Goal: Task Accomplishment & Management: Complete application form

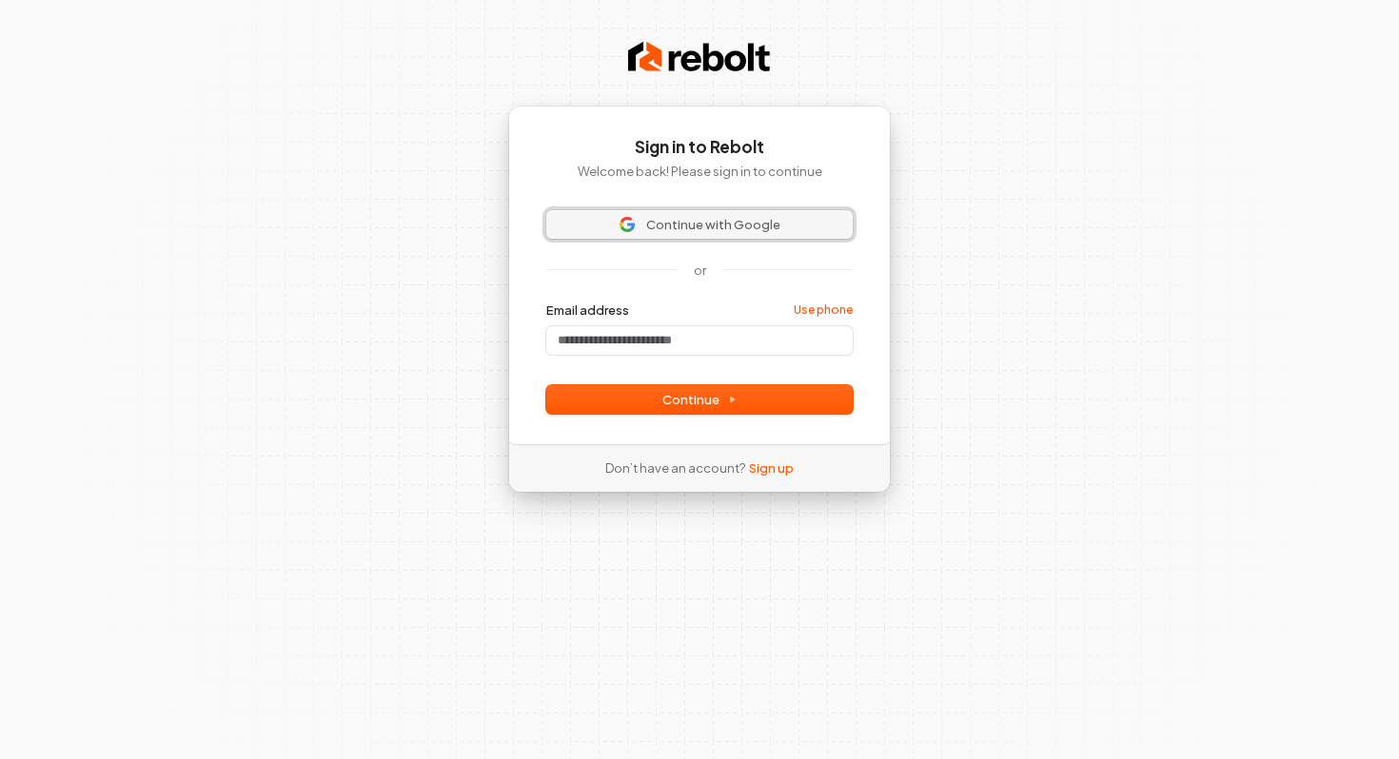
click at [708, 227] on span "Continue with Google" at bounding box center [713, 224] width 134 height 17
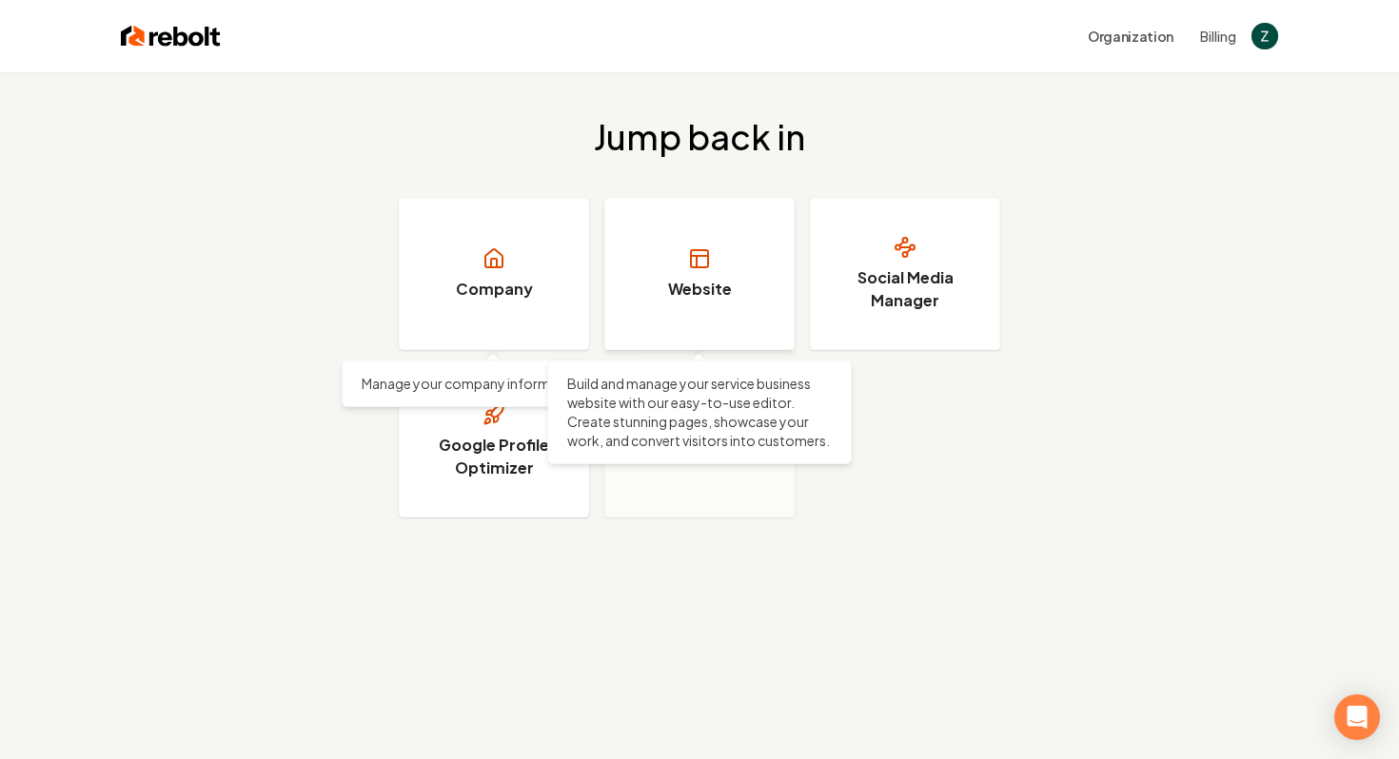
click at [760, 264] on link "Website" at bounding box center [699, 274] width 190 height 152
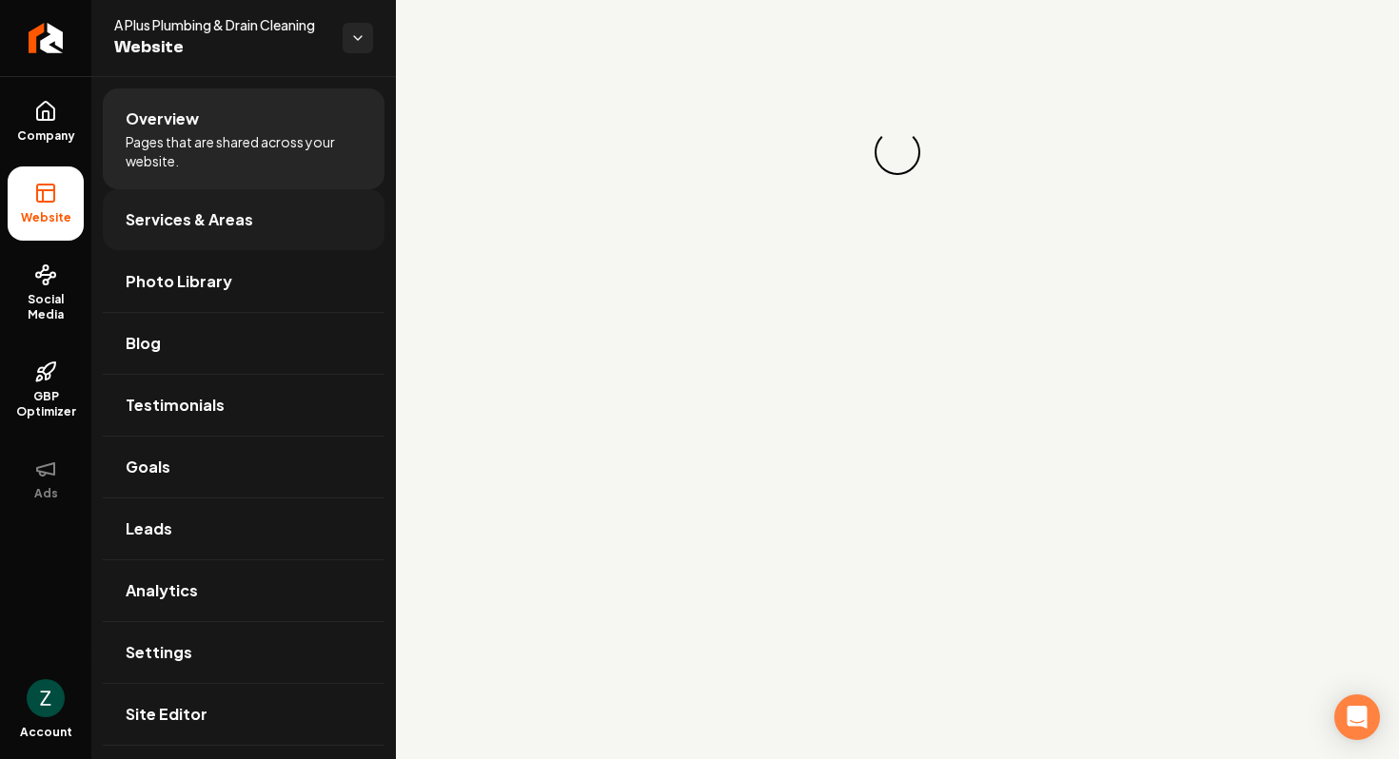
click at [239, 212] on span "Services & Areas" at bounding box center [190, 219] width 128 height 23
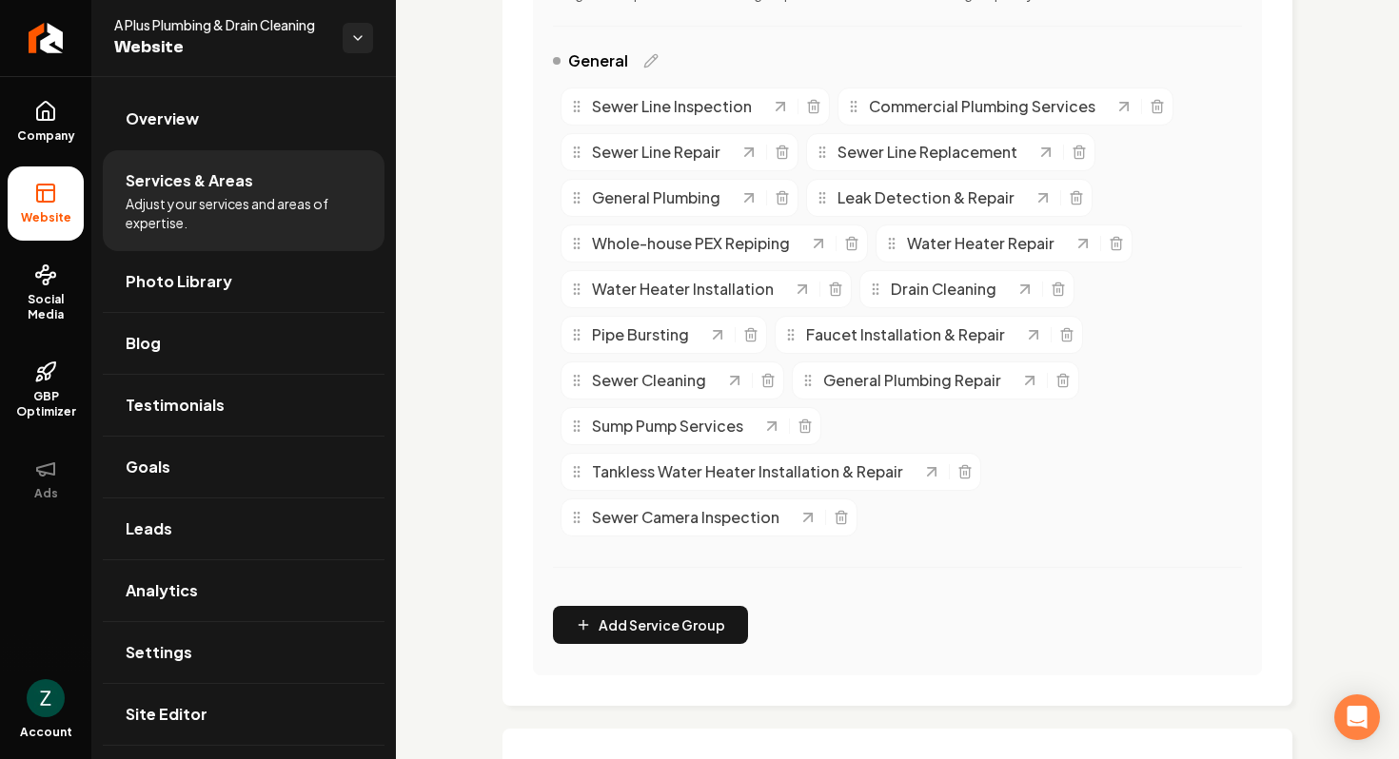
scroll to position [927, 0]
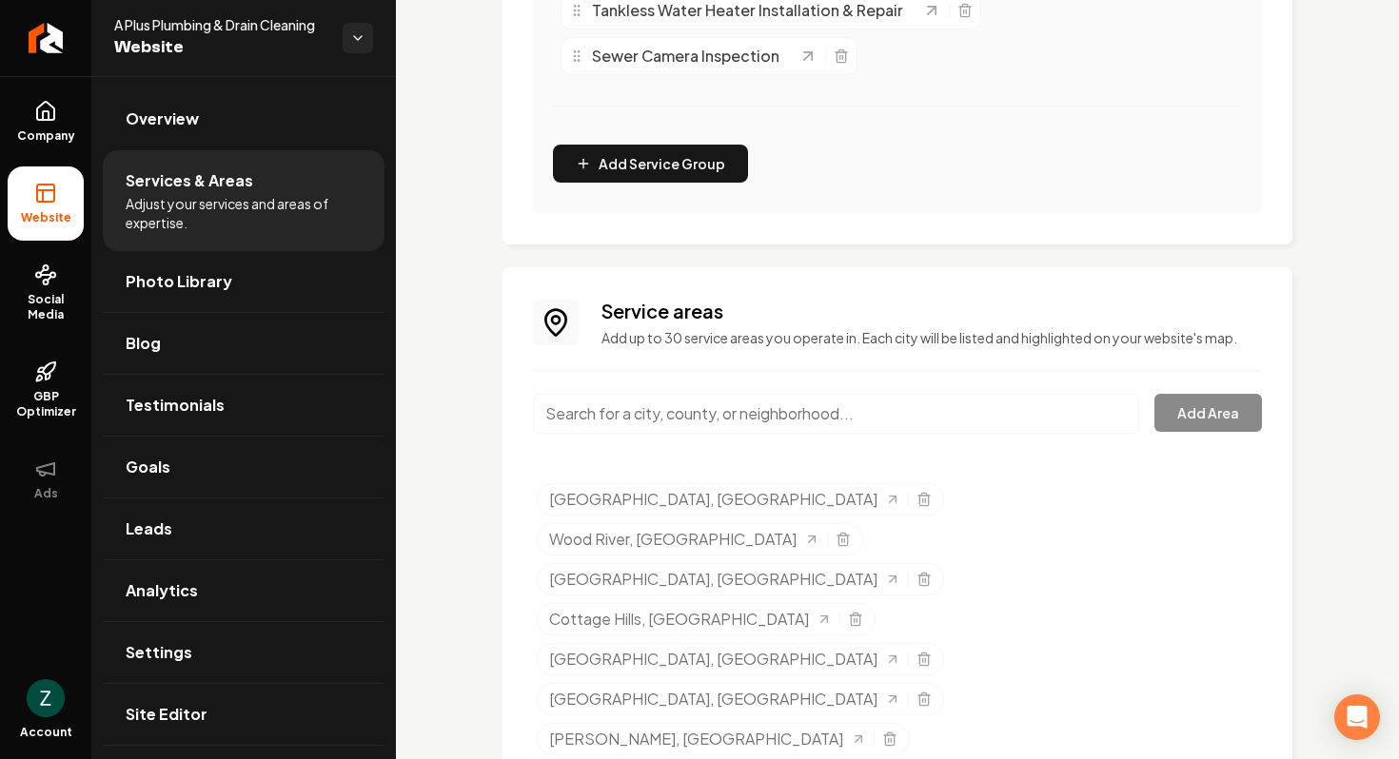
click at [374, 40] on div "A Plus Plumbing & Drain Cleaning Website" at bounding box center [243, 38] width 305 height 76
click at [358, 39] on html "Company Website Social Media GBP Optimizer Ads Account A Plus Plumbing & Drain …" at bounding box center [699, 379] width 1399 height 759
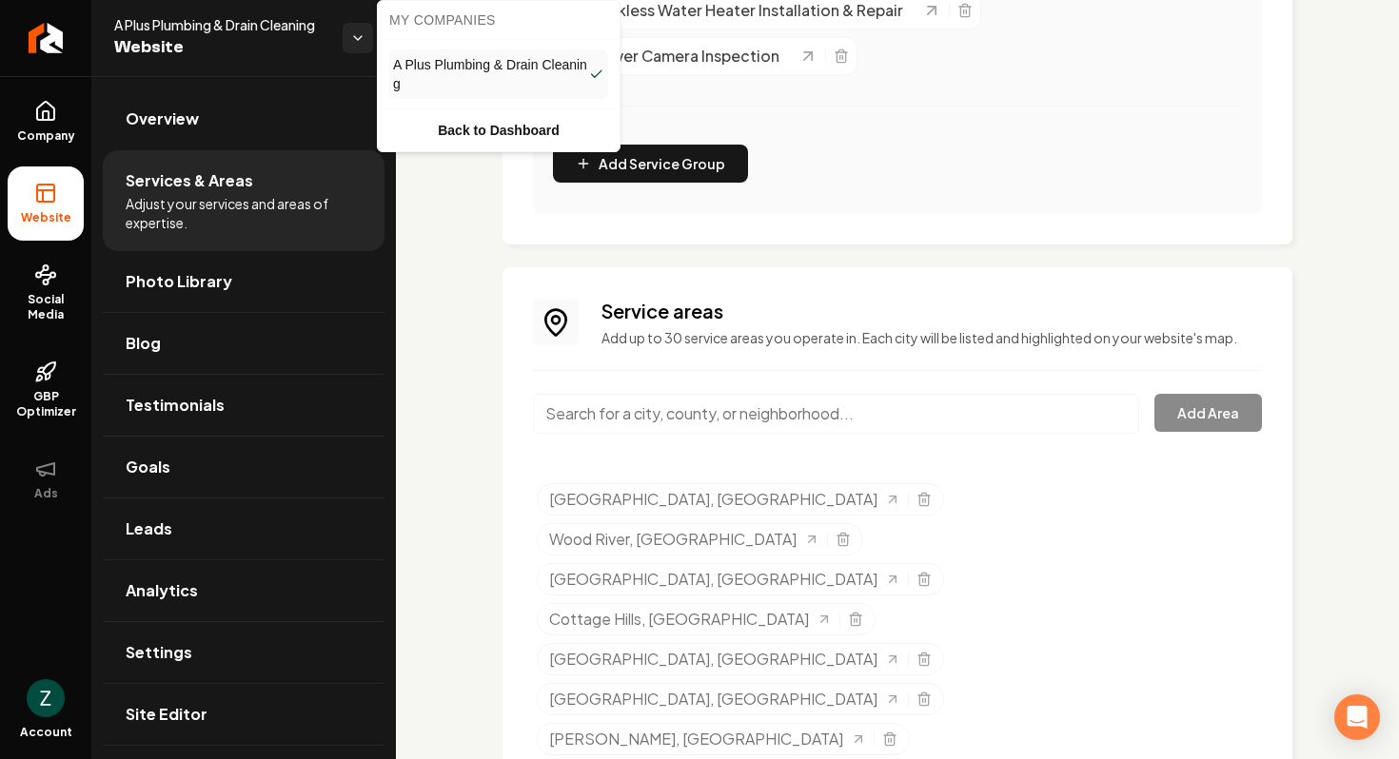
click at [430, 64] on span "A Plus Plumbing & Drain Cleaning" at bounding box center [491, 74] width 196 height 38
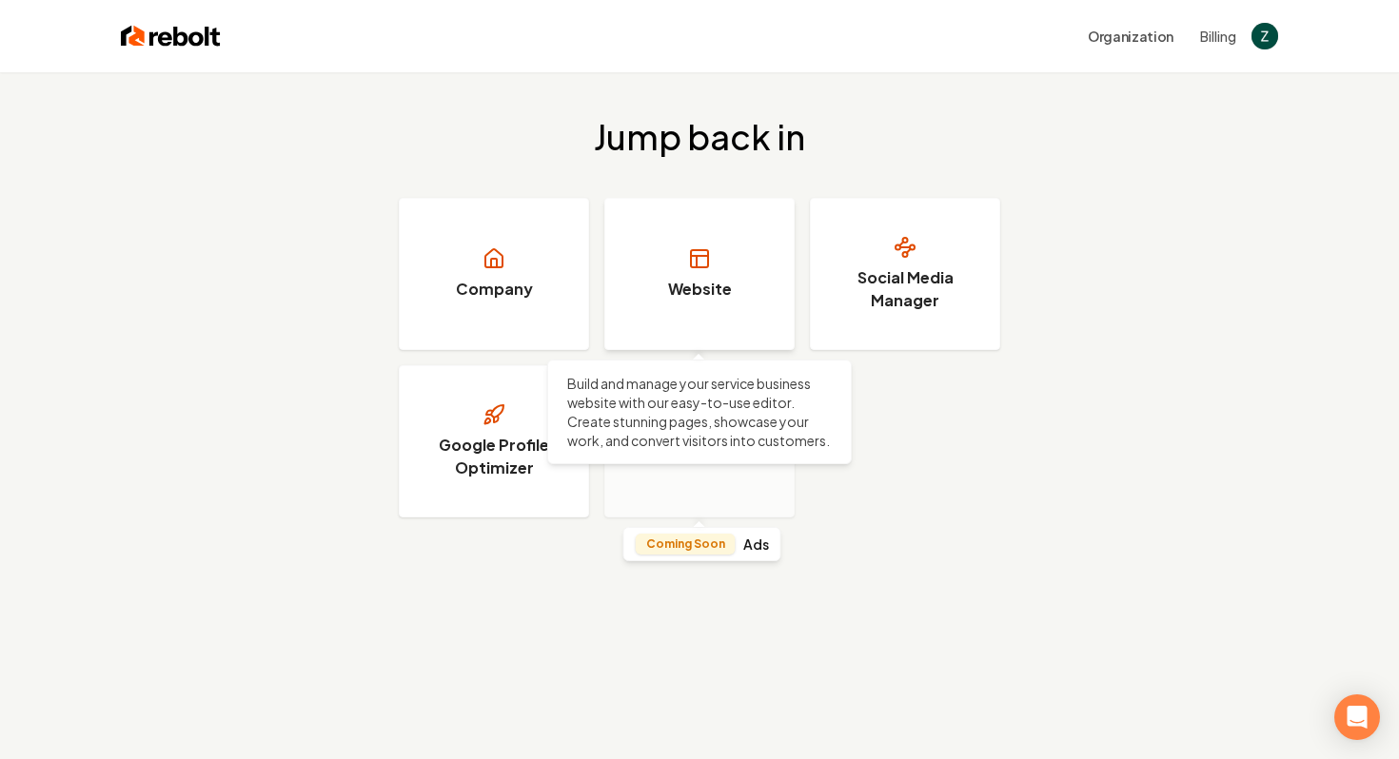
click at [678, 268] on link "Website" at bounding box center [699, 274] width 190 height 152
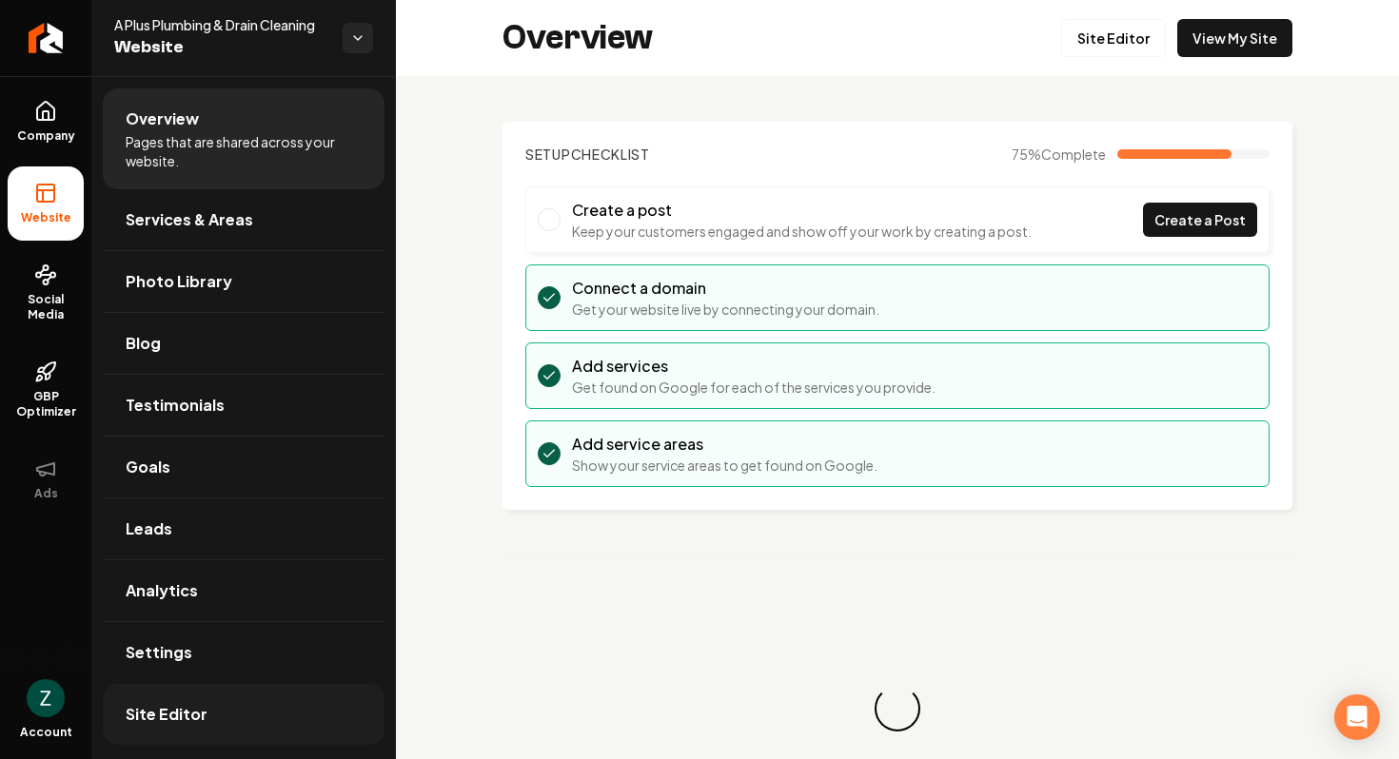
click at [282, 741] on link "Site Editor" at bounding box center [244, 714] width 282 height 61
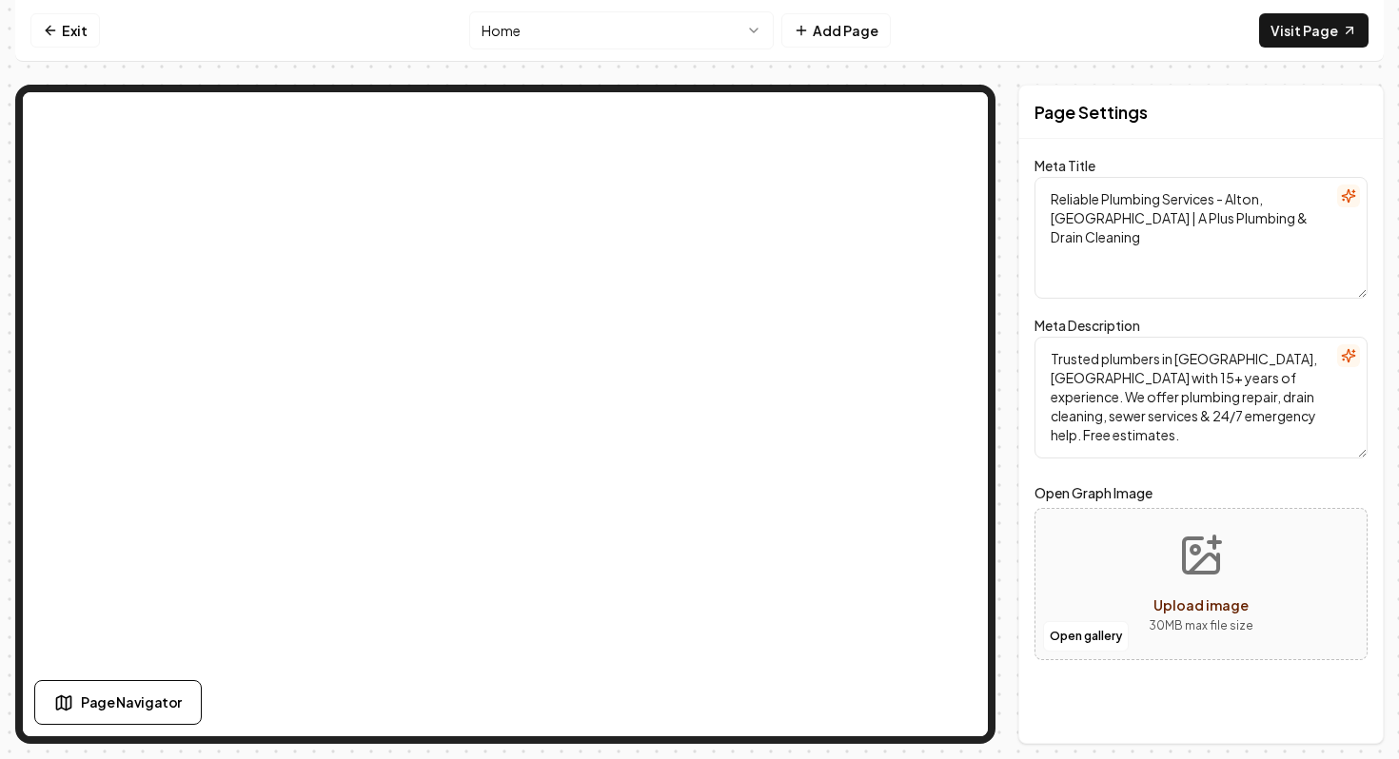
click at [721, 26] on html "Computer Required This feature is only available on a computer. Please switch t…" at bounding box center [699, 379] width 1399 height 759
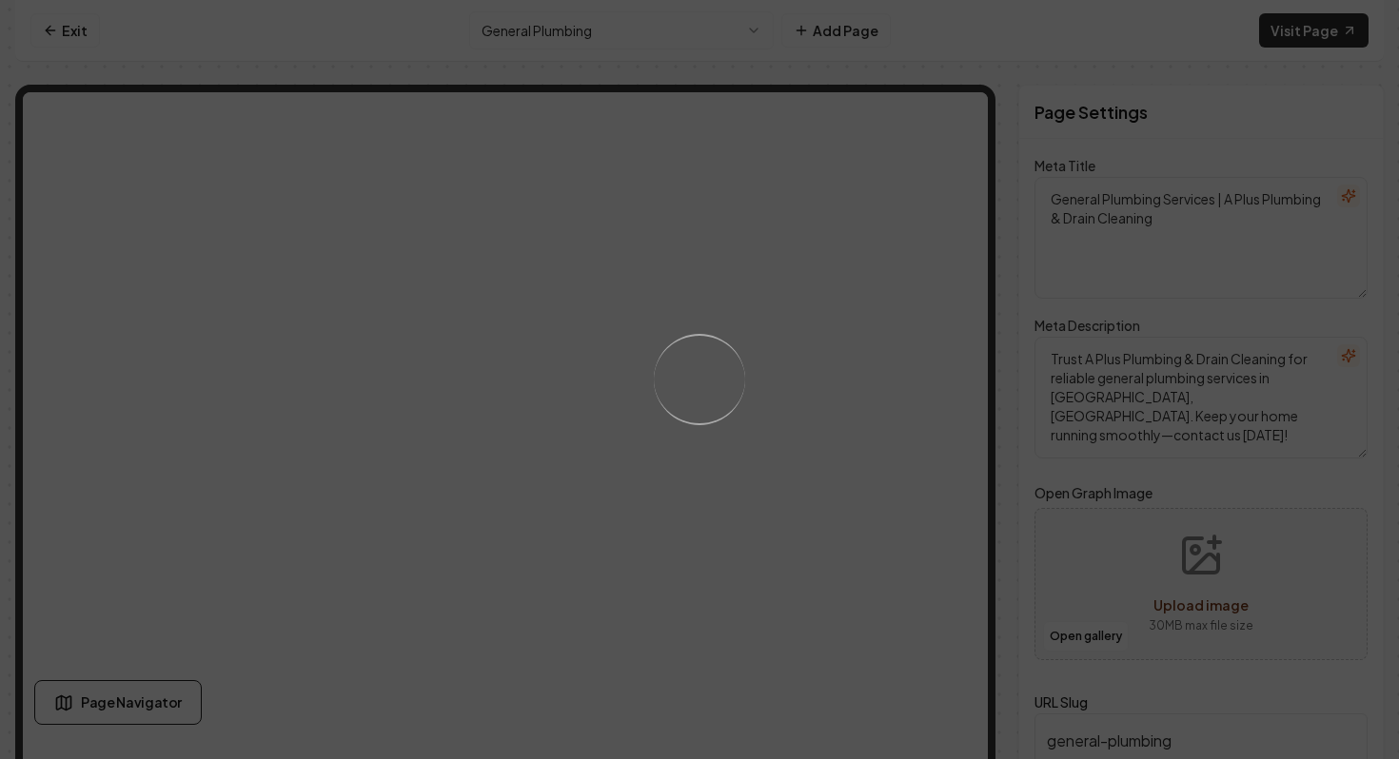
click at [580, 27] on div "Loading..." at bounding box center [699, 379] width 1399 height 759
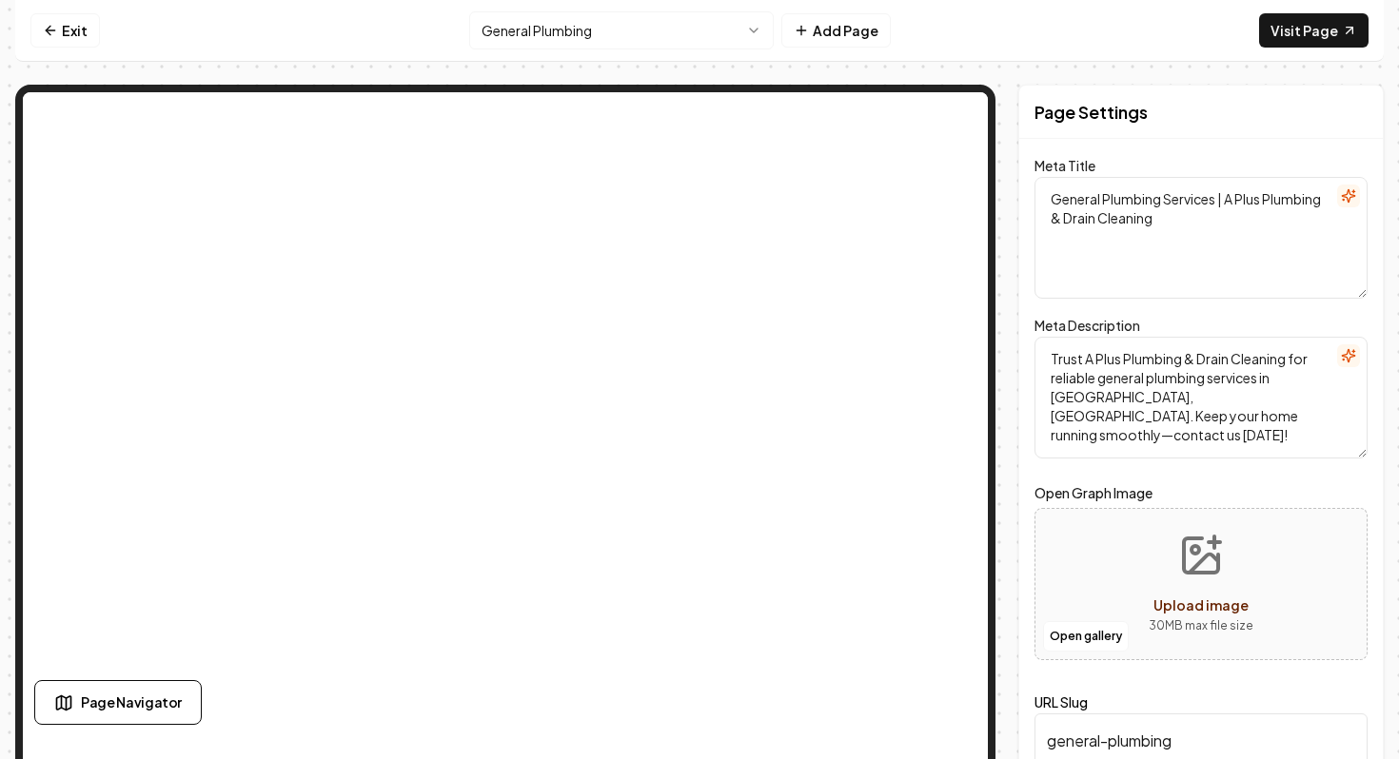
click at [584, 30] on html "Computer Required This feature is only available on a computer. Please switch t…" at bounding box center [699, 379] width 1399 height 759
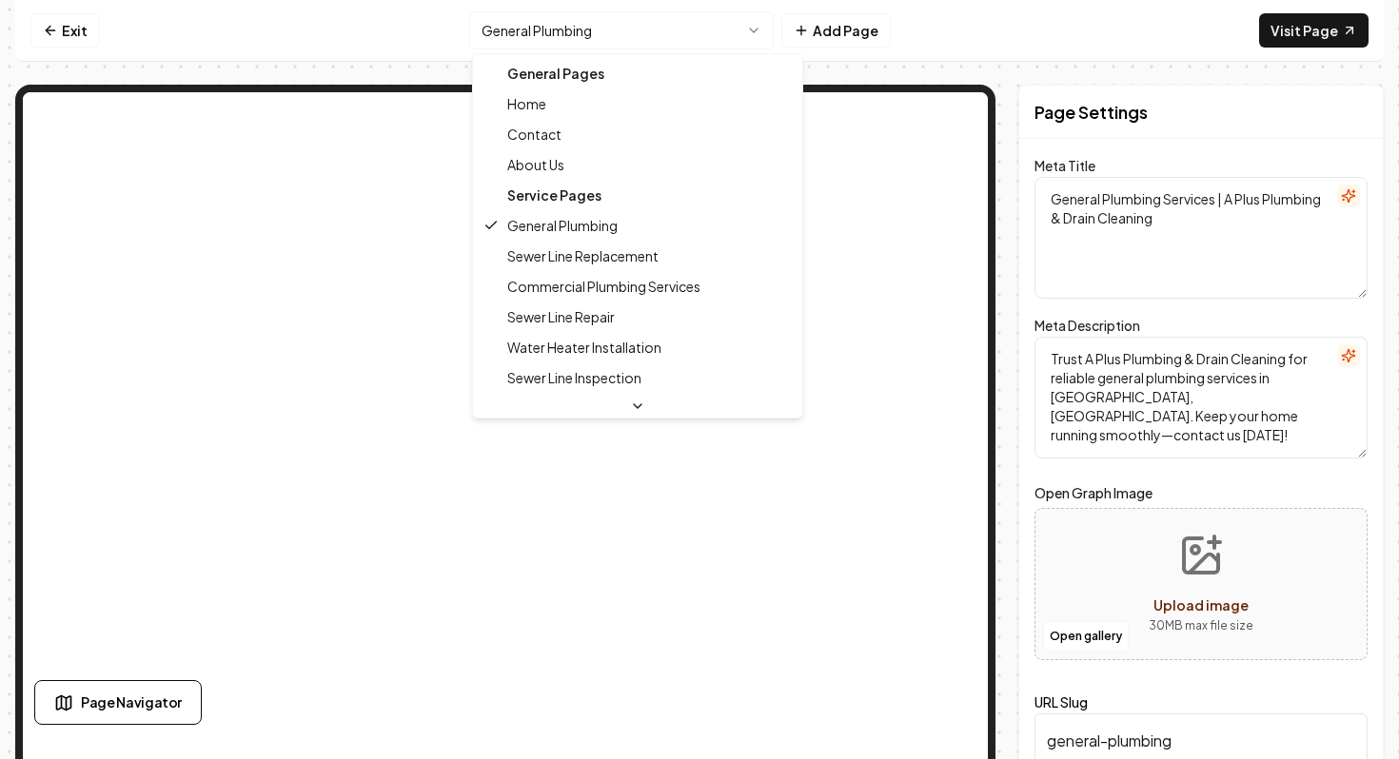
click at [591, 69] on div "General Pages" at bounding box center [638, 73] width 322 height 30
type textarea "Reliable Plumbing Services - Alton, IL | A Plus Plumbing & Drain Cleaning"
type textarea "Trusted plumbers in Alton, IL with 15+ years of experience. We offer plumbing r…"
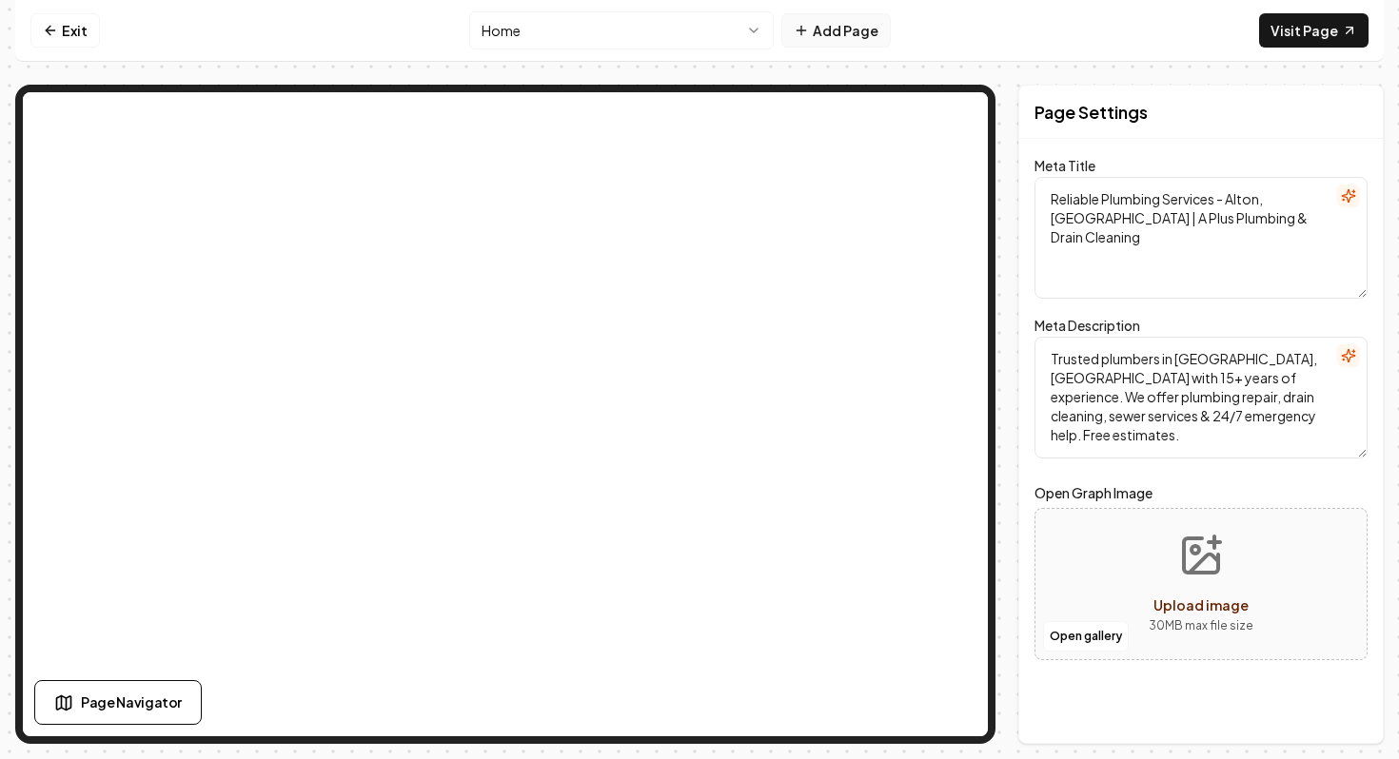
click at [857, 38] on button "Add Page" at bounding box center [835, 30] width 109 height 34
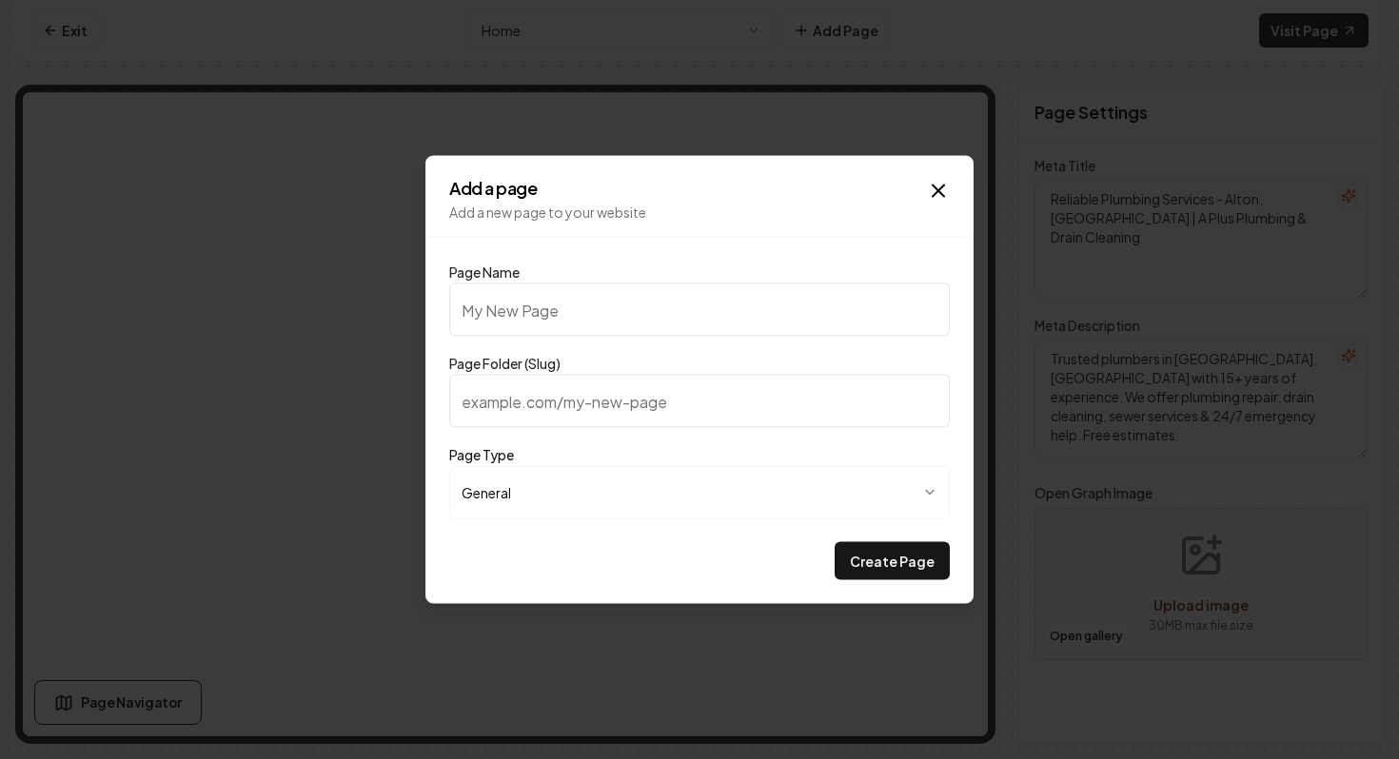
type input "S"
type input "s"
type input "Se"
type input "se"
type input "Ser"
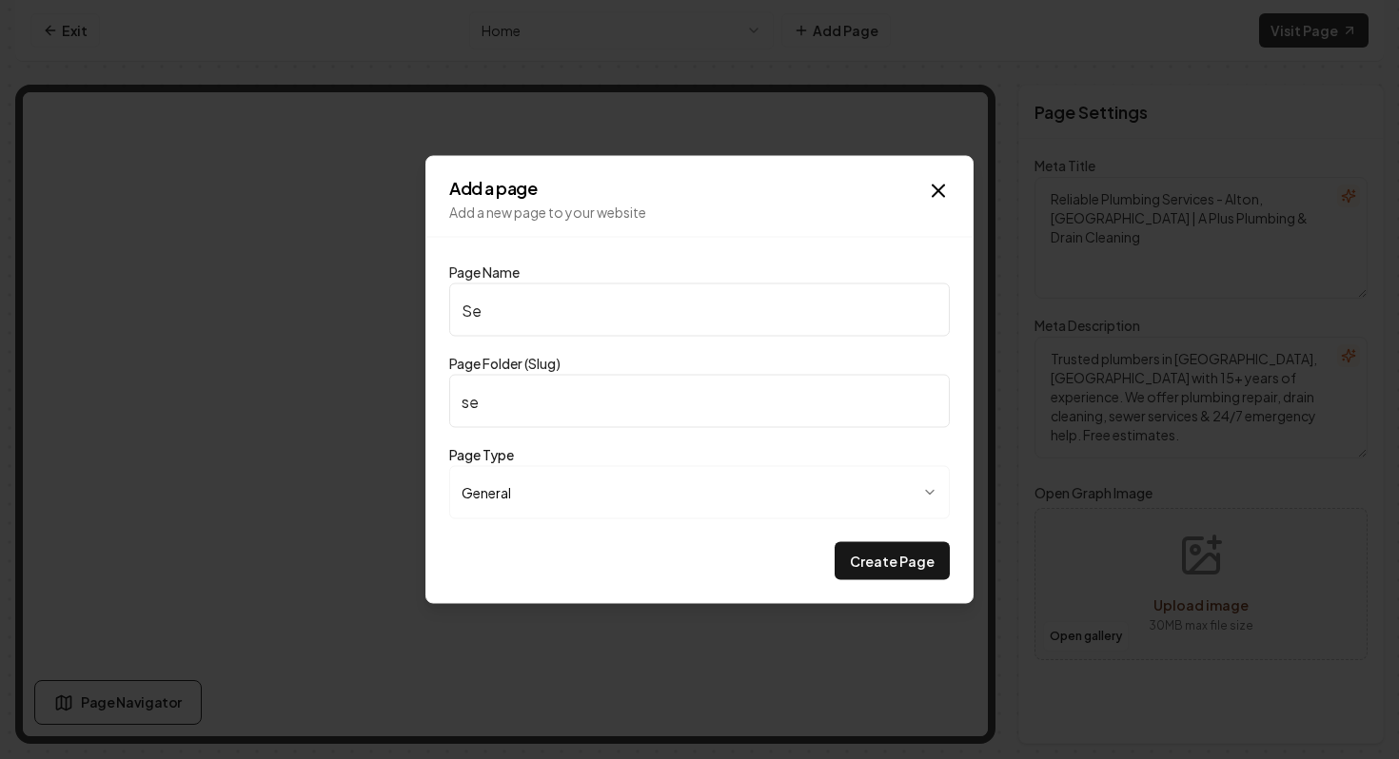
type input "ser"
type input "Serv"
type input "serv"
type input "Servi"
type input "servi"
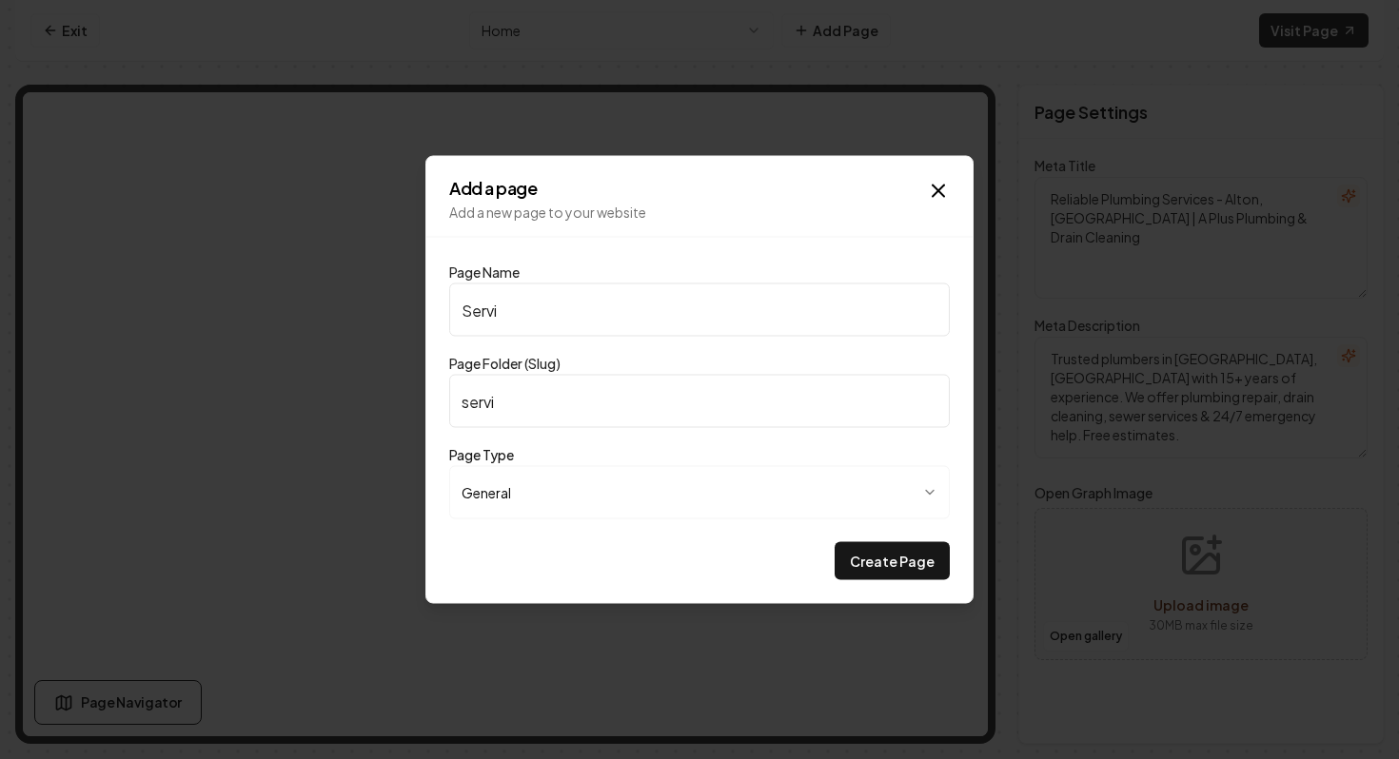
type input "Servin"
type input "servin"
type input "Serving"
type input "serving"
type input "Serving A"
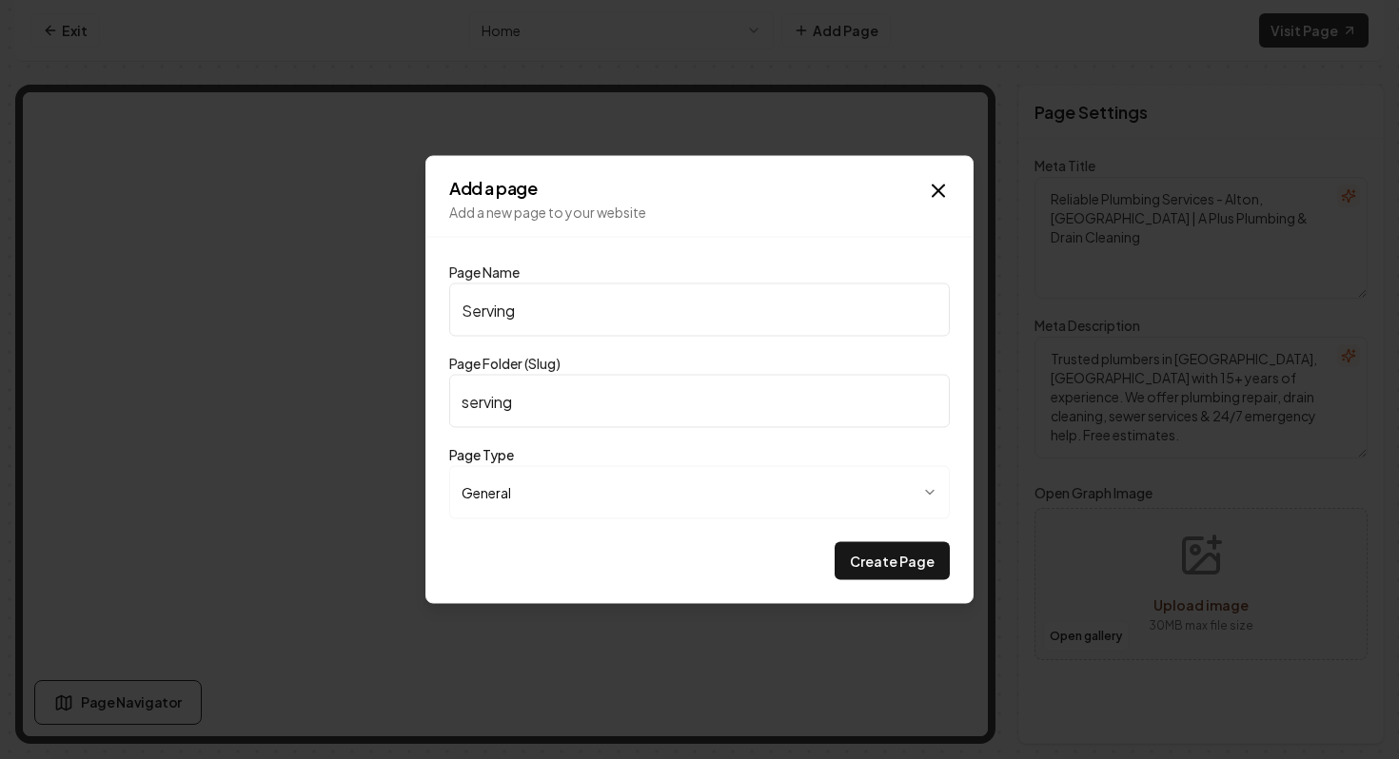
type input "serving-a"
type input "Serving Al"
type input "serving-al"
type input "Serving All"
type input "serving-all"
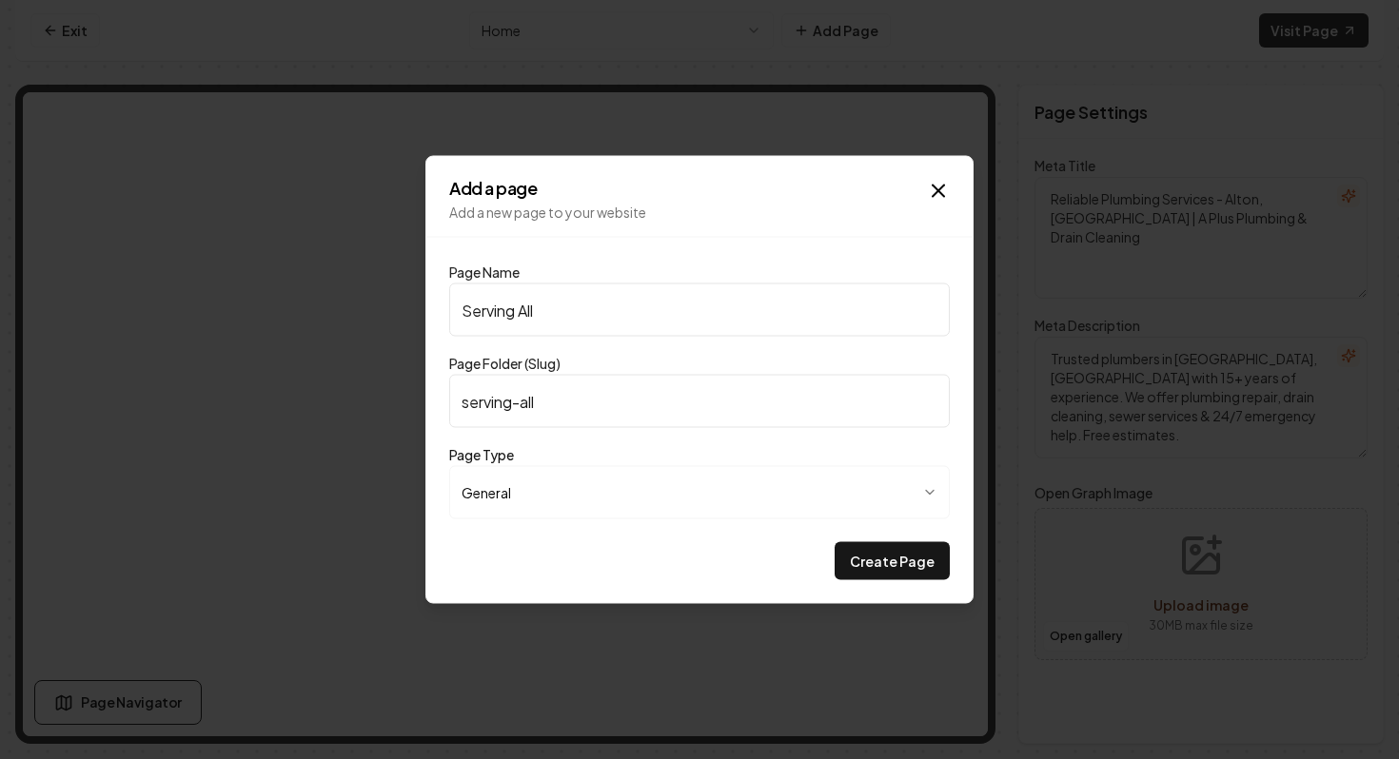
type input "Serving All o"
type input "serving-all-o"
type input "Serving All of"
type input "serving-all-of"
type input "Serving All of"
